Goal: Task Accomplishment & Management: Manage account settings

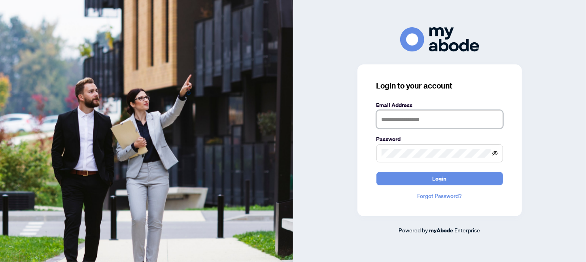
type input "**********"
click at [498, 156] on icon "eye-invisible" at bounding box center [495, 154] width 6 height 6
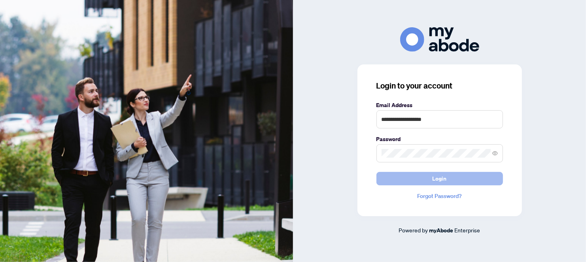
click at [435, 178] on span "Login" at bounding box center [440, 178] width 14 height 13
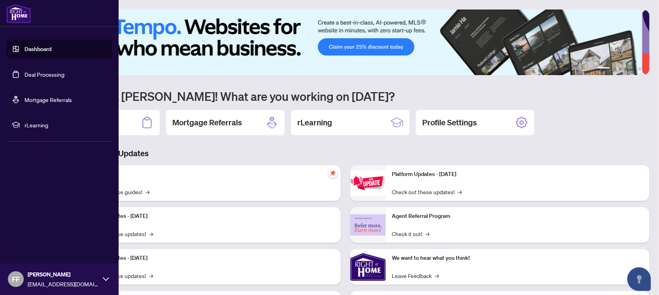
click at [51, 73] on link "Deal Processing" at bounding box center [45, 74] width 40 height 7
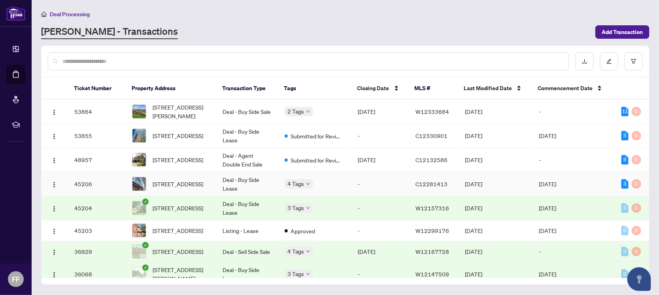
click at [588, 182] on td "[DATE]" at bounding box center [574, 184] width 83 height 24
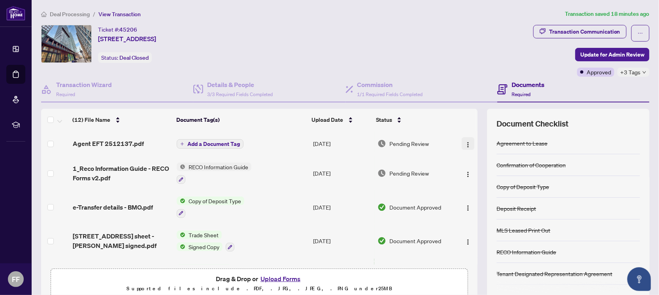
click at [465, 146] on img "button" at bounding box center [468, 145] width 6 height 6
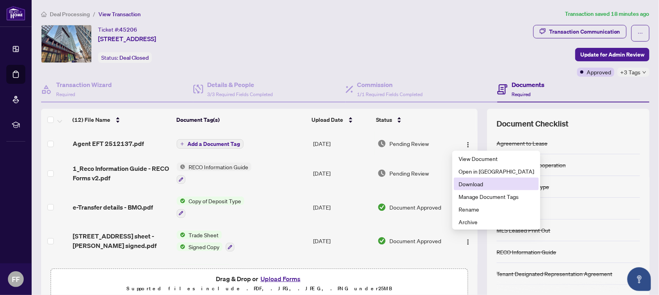
click at [489, 180] on span "Download" at bounding box center [497, 184] width 76 height 9
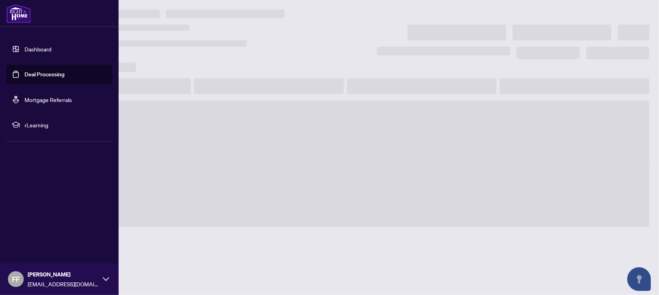
click at [39, 75] on link "Deal Processing" at bounding box center [45, 74] width 40 height 7
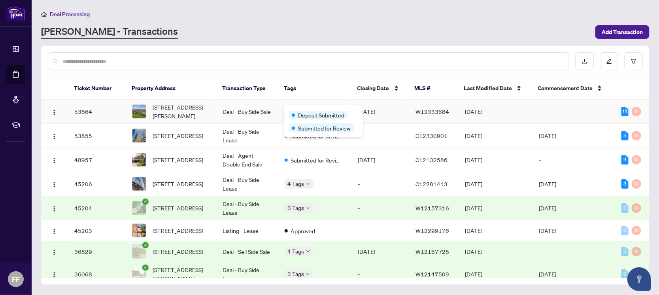
click at [308, 111] on div "Deposit Submitted" at bounding box center [324, 114] width 70 height 9
click at [305, 108] on body "Dashboard Deal Processing Mortgage Referrals rLearning FF [PERSON_NAME] [EMAIL_…" at bounding box center [329, 147] width 659 height 295
click at [563, 186] on td "[DATE]" at bounding box center [574, 184] width 83 height 24
